Goal: Browse casually

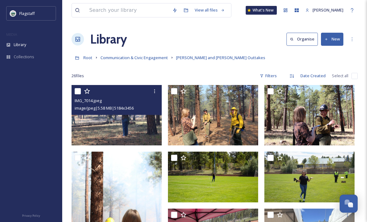
click at [89, 105] on div "image/jpeg | 5.58 MB | 5184 x 3456" at bounding box center [118, 107] width 86 height 7
click at [91, 129] on img at bounding box center [117, 115] width 90 height 60
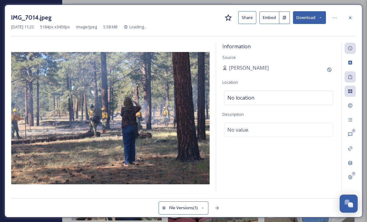
click at [352, 9] on div "IMG_7014.jpeg Share Embed Download [DATE] 11:22 5184 px x 3456 px image/jpeg 5.…" at bounding box center [184, 111] width 358 height 212
click at [350, 12] on div at bounding box center [350, 17] width 11 height 11
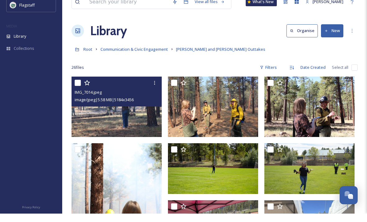
scroll to position [27, 0]
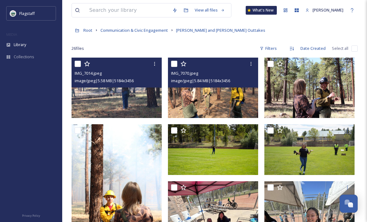
click at [233, 104] on img at bounding box center [213, 88] width 90 height 60
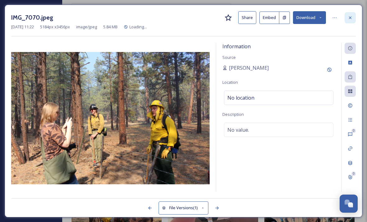
click at [350, 18] on icon at bounding box center [350, 17] width 2 height 2
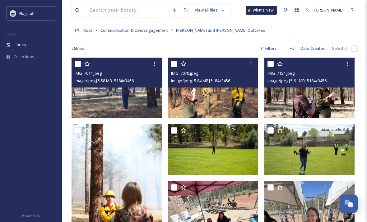
click at [328, 75] on div "IMG_7154.jpeg" at bounding box center [310, 72] width 86 height 7
click at [318, 90] on img at bounding box center [309, 88] width 90 height 60
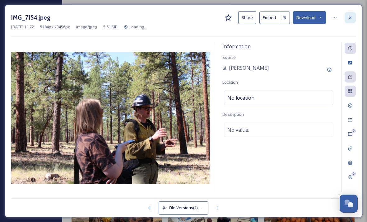
click at [353, 19] on div at bounding box center [350, 17] width 11 height 11
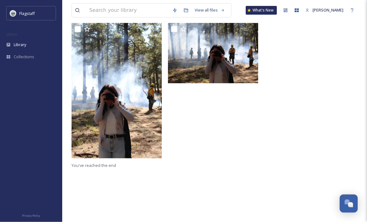
scroll to position [62, 0]
click at [135, 128] on img at bounding box center [117, 90] width 90 height 135
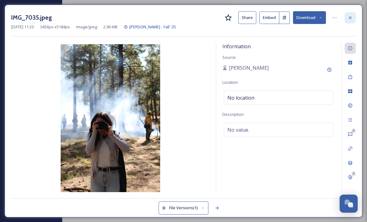
click at [350, 17] on icon at bounding box center [350, 17] width 2 height 2
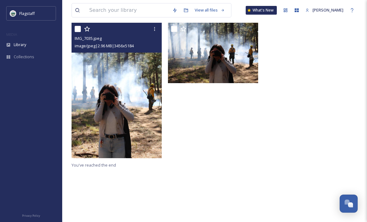
click at [240, 65] on img at bounding box center [213, 53] width 90 height 60
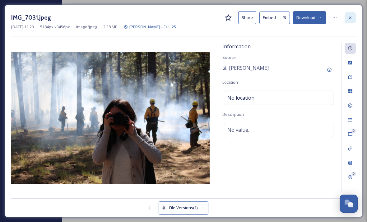
click at [351, 17] on icon at bounding box center [350, 17] width 5 height 5
